Goal: Communication & Community: Ask a question

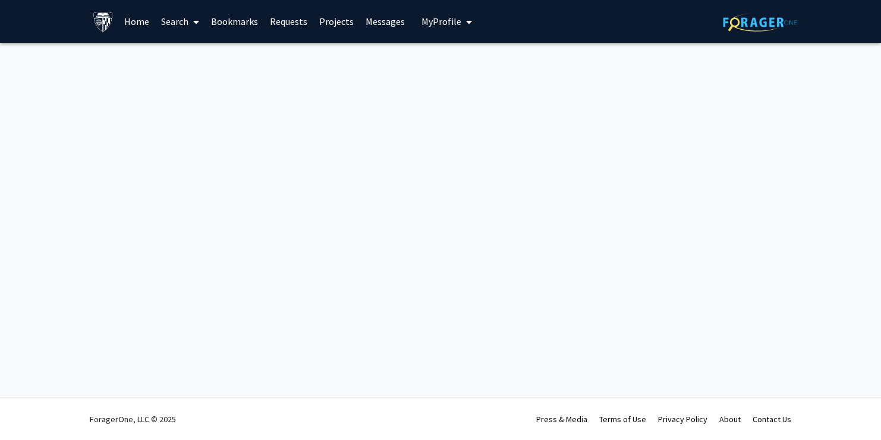
click at [196, 21] on icon at bounding box center [196, 22] width 6 height 10
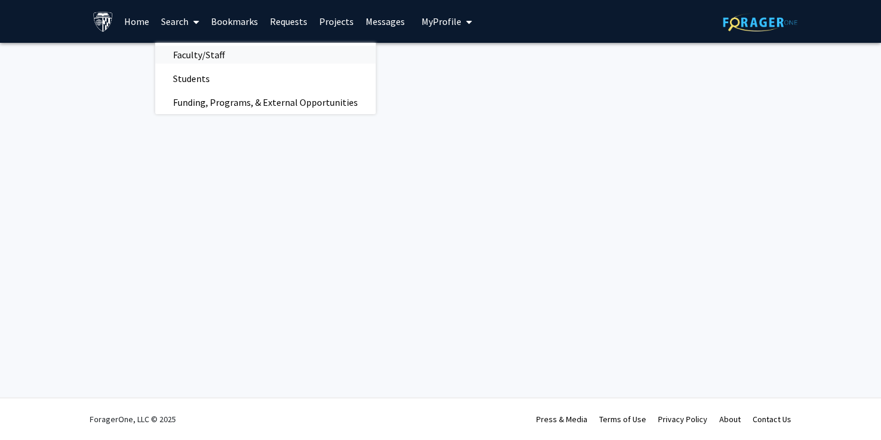
click at [202, 57] on span "Faculty/Staff" at bounding box center [198, 55] width 87 height 24
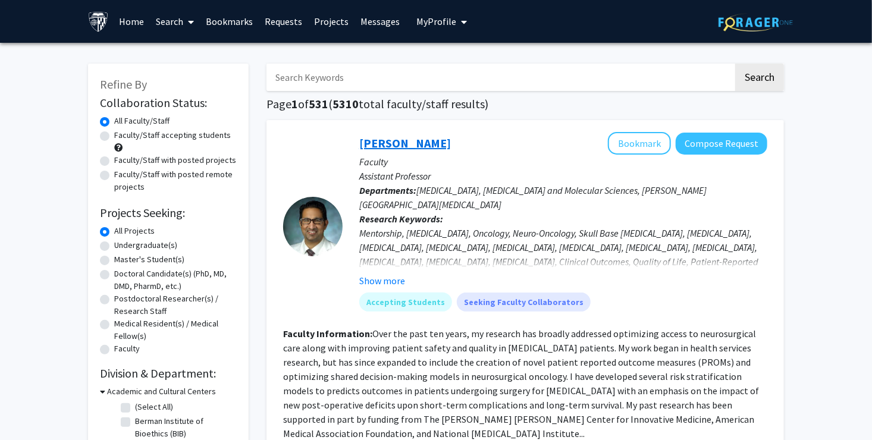
click at [400, 139] on link "[PERSON_NAME]" at bounding box center [405, 143] width 92 height 15
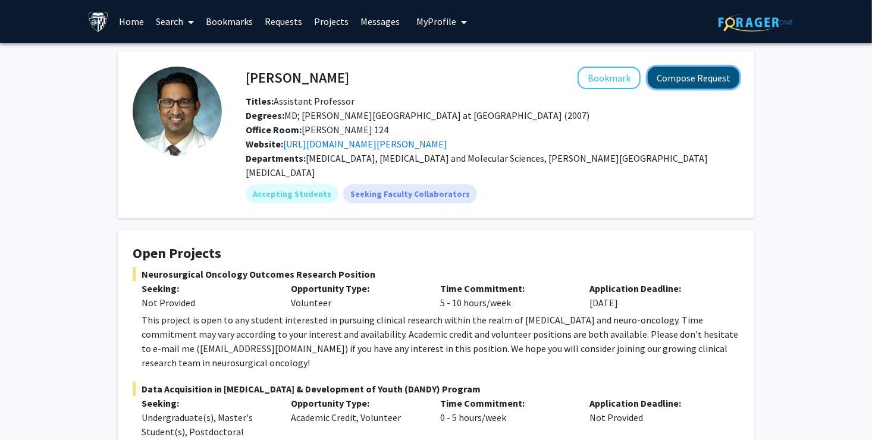
click at [692, 74] on button "Compose Request" at bounding box center [694, 78] width 92 height 22
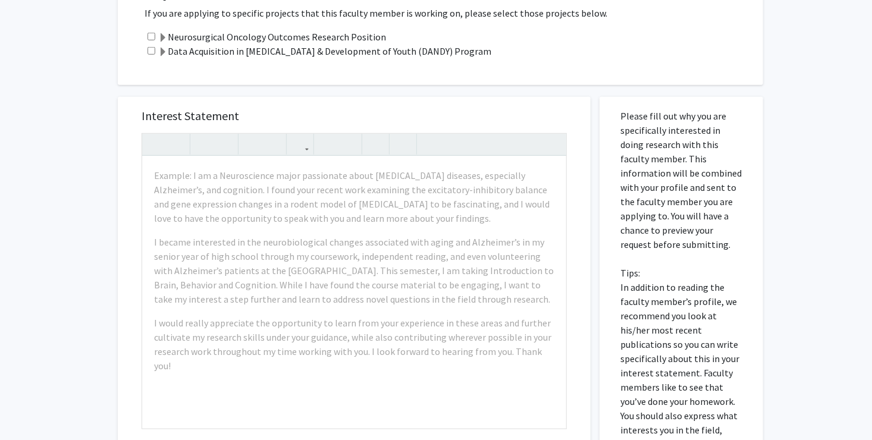
scroll to position [476, 0]
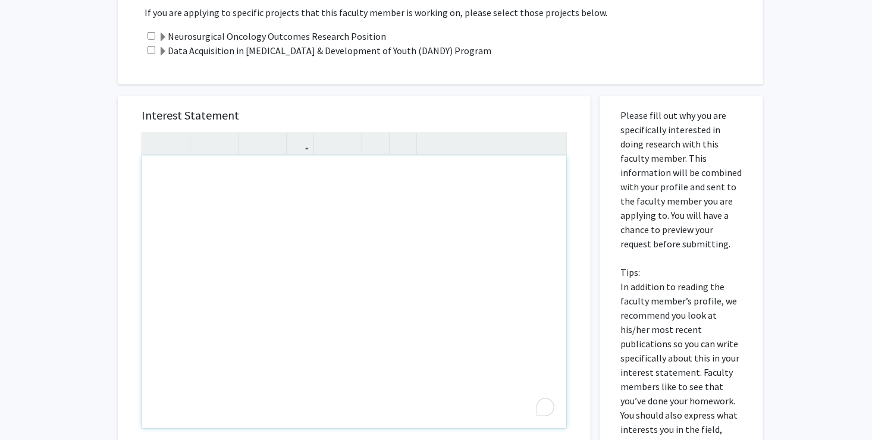
drag, startPoint x: 192, startPoint y: 146, endPoint x: 243, endPoint y: 170, distance: 56.7
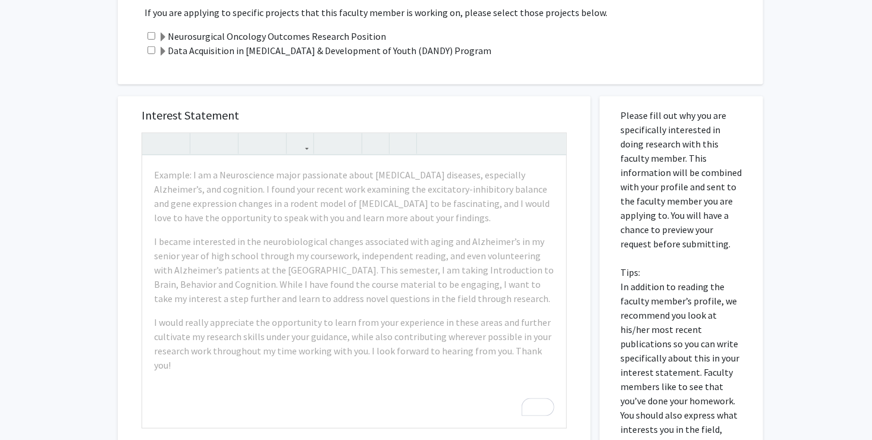
click at [657, 192] on p "Please fill out why you are specifically interested in doing research with this…" at bounding box center [681, 286] width 122 height 357
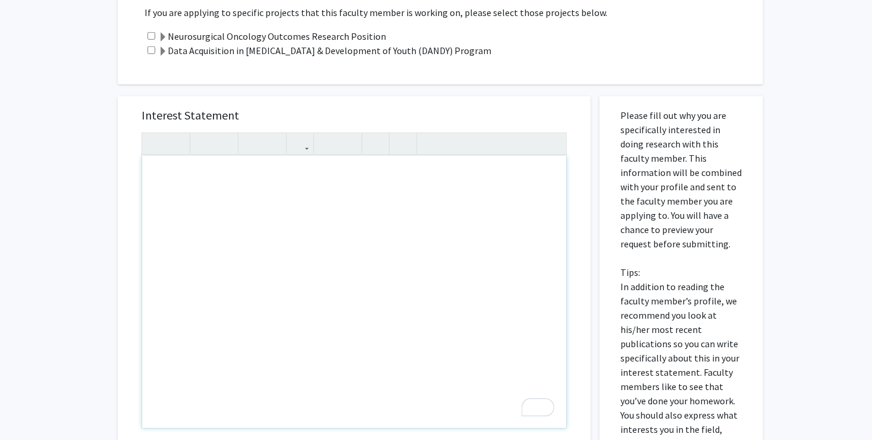
drag, startPoint x: 154, startPoint y: 143, endPoint x: 222, endPoint y: 175, distance: 75.3
click at [788, 198] on div "All Requests Request for [PERSON_NAME] Request for [PERSON_NAME] Departments: […" at bounding box center [436, 118] width 872 height 1102
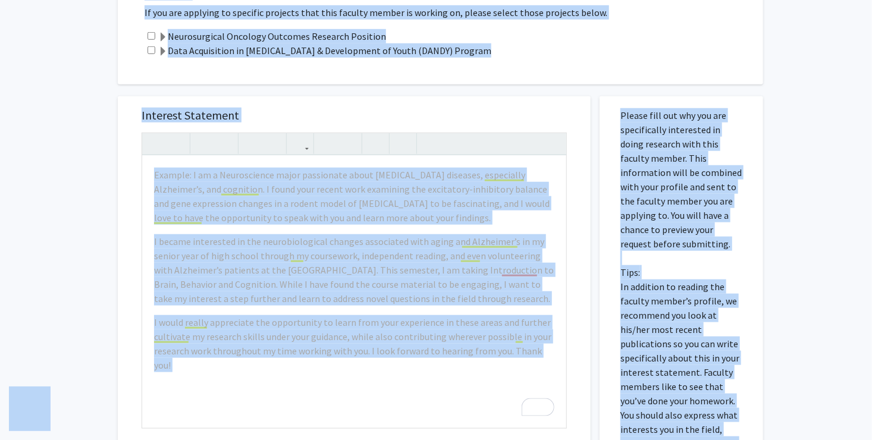
click at [581, 205] on div "Interest Statement Example: I am a Neuroscience major passionate about [MEDICAL…" at bounding box center [354, 273] width 473 height 354
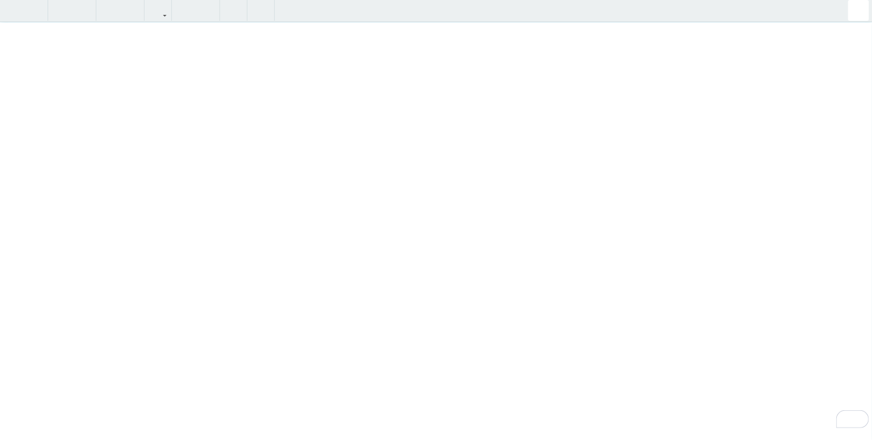
click at [555, 115] on div "Insert link Remove link" at bounding box center [436, 220] width 872 height 440
click at [727, 9] on div at bounding box center [440, 11] width 881 height 22
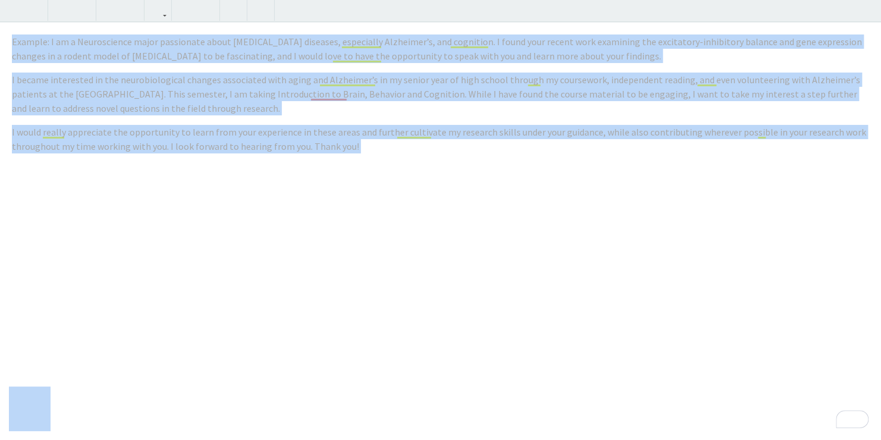
copy body "Lore ipsumdolor Sita Consec Adipiscin Elitsedd Eiusmodt Incididu Ut Laboree Dol…"
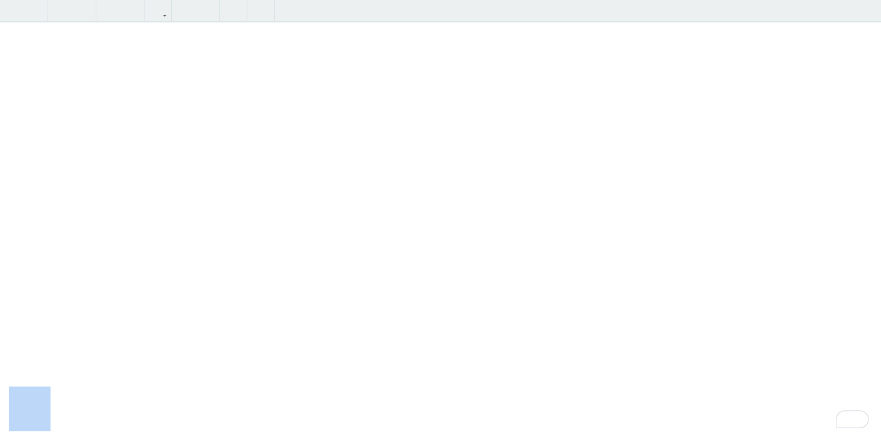
click at [381, 188] on div "To enrich screen reader interactions, please activate Accessibility in Grammarl…" at bounding box center [440, 232] width 881 height 418
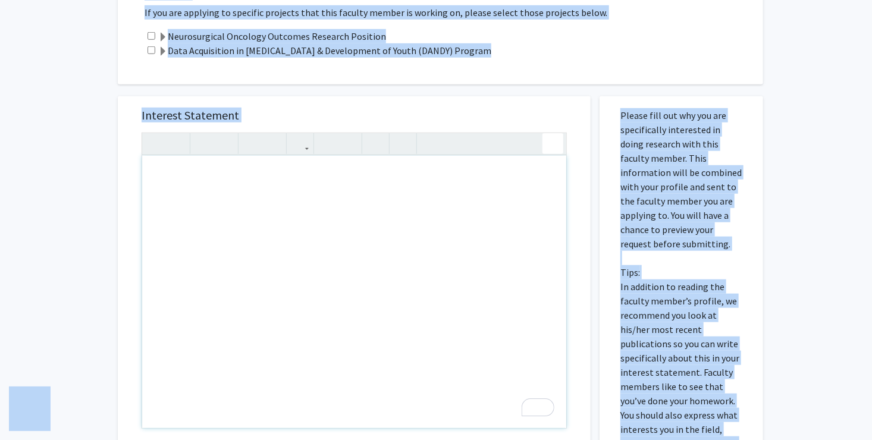
click at [862, 11] on div "All Requests Request for [PERSON_NAME] Request for [PERSON_NAME] Departments: […" at bounding box center [436, 118] width 872 height 1102
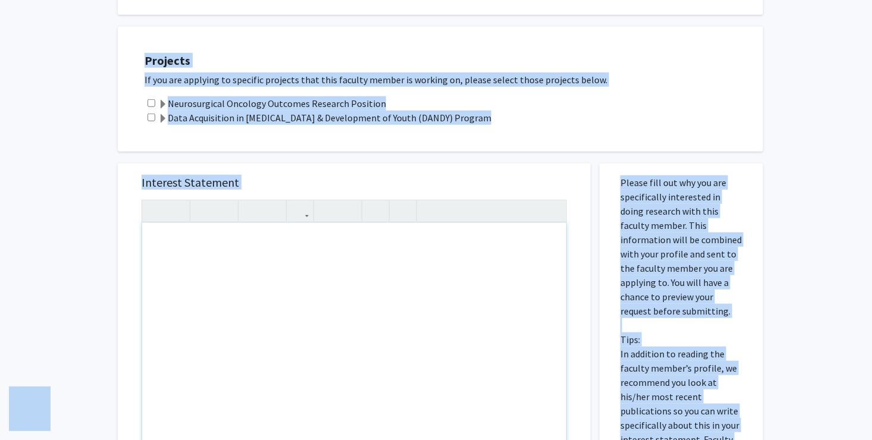
scroll to position [357, 0]
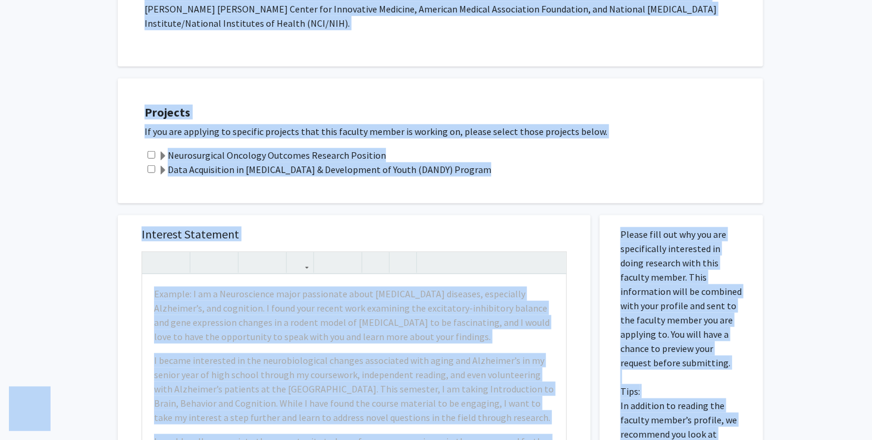
click at [12, 190] on div "All Requests Request for [PERSON_NAME] Request for [PERSON_NAME] Departments: […" at bounding box center [436, 237] width 872 height 1102
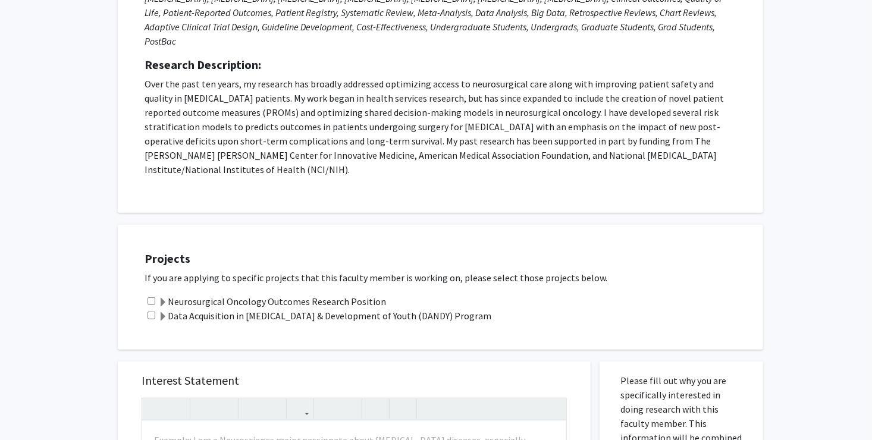
scroll to position [0, 0]
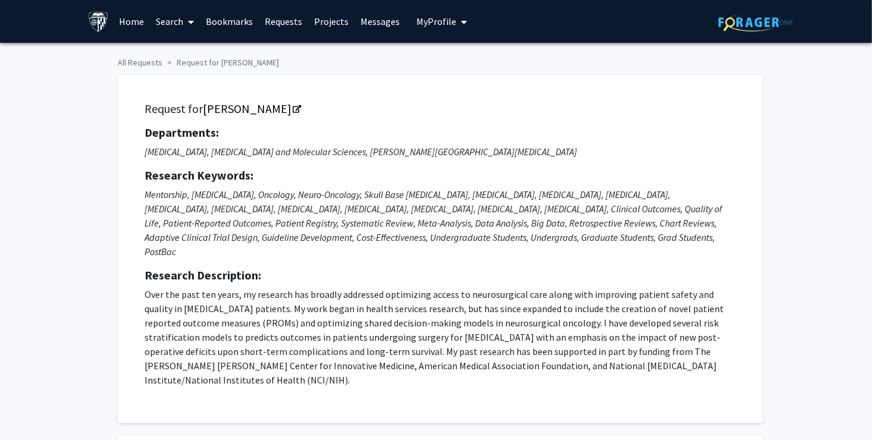
click at [186, 21] on span at bounding box center [189, 22] width 11 height 42
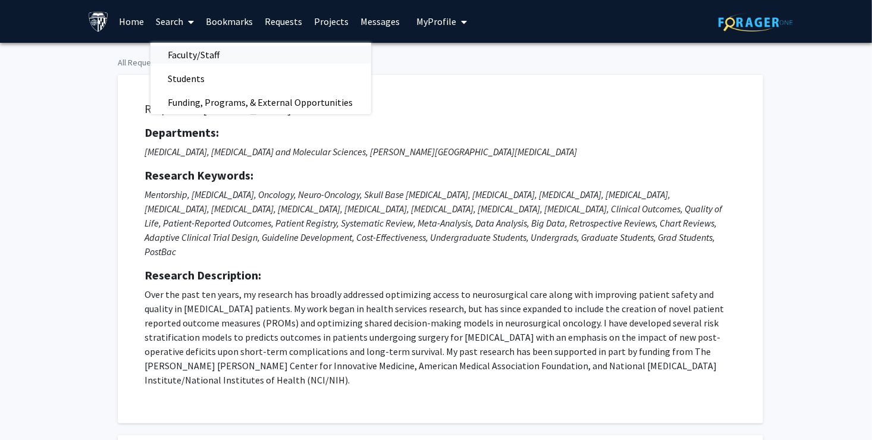
click at [194, 57] on span "Faculty/Staff" at bounding box center [193, 55] width 87 height 24
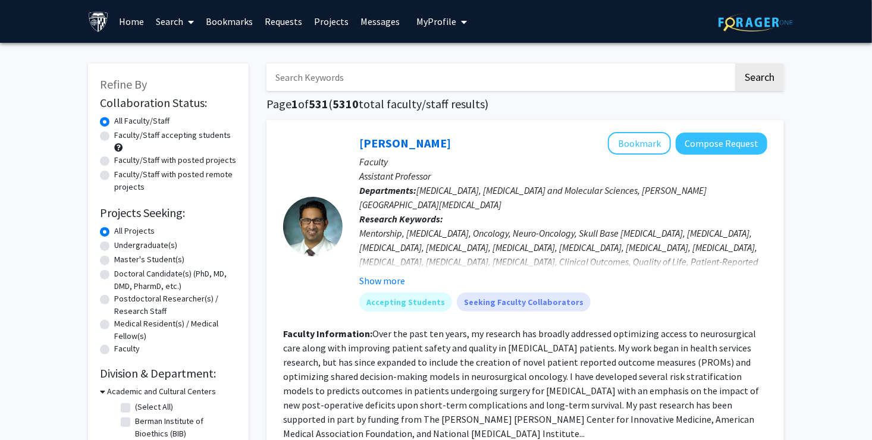
click at [309, 77] on input "Search Keywords" at bounding box center [499, 77] width 467 height 27
type input "[PERSON_NAME]"
click at [735, 64] on button "Search" at bounding box center [759, 77] width 49 height 27
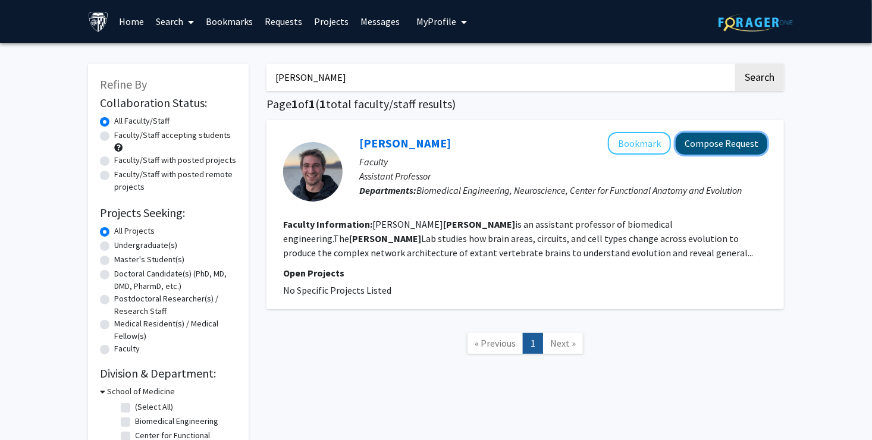
click at [741, 146] on button "Compose Request" at bounding box center [722, 144] width 92 height 22
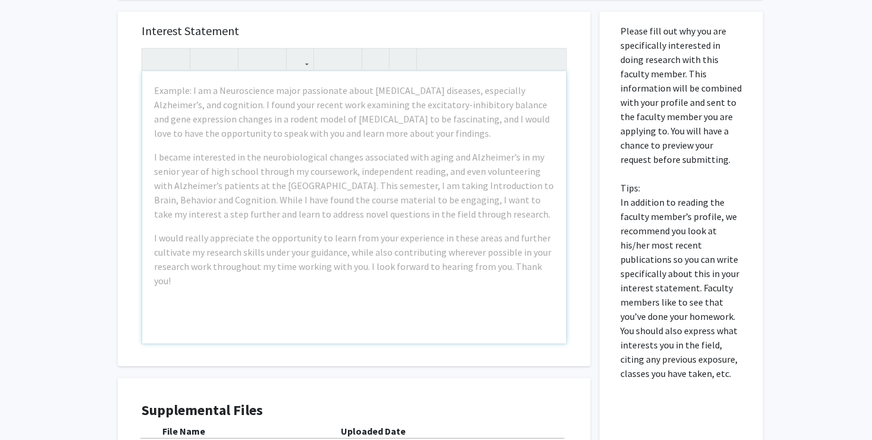
scroll to position [322, 0]
